Goal: Check status

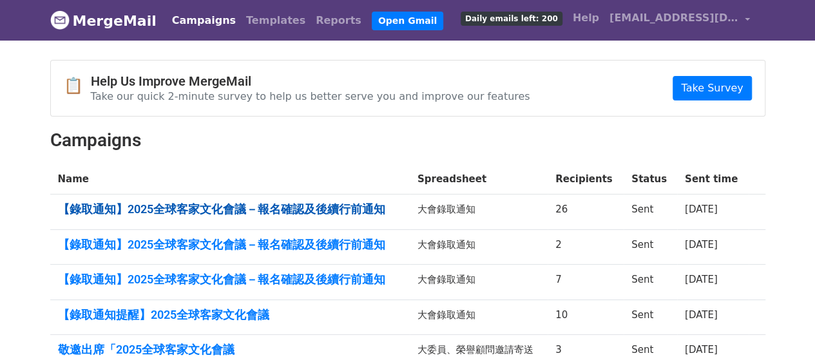
click at [303, 202] on link "【錄取通知】2025全球客家文化會議－報名確認及後續行前通知" at bounding box center [230, 209] width 344 height 14
